Goal: Complete application form

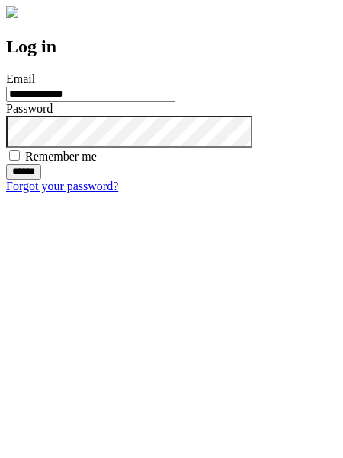
type input "**********"
click at [41, 180] on input "******" at bounding box center [23, 171] width 35 height 15
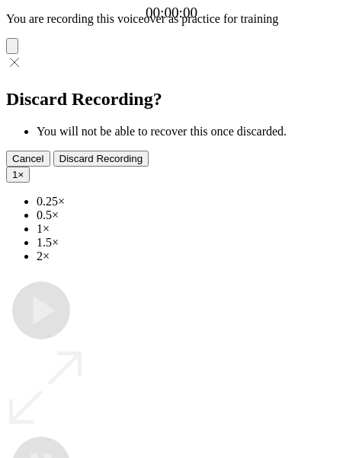
type input "**********"
